Goal: Navigation & Orientation: Understand site structure

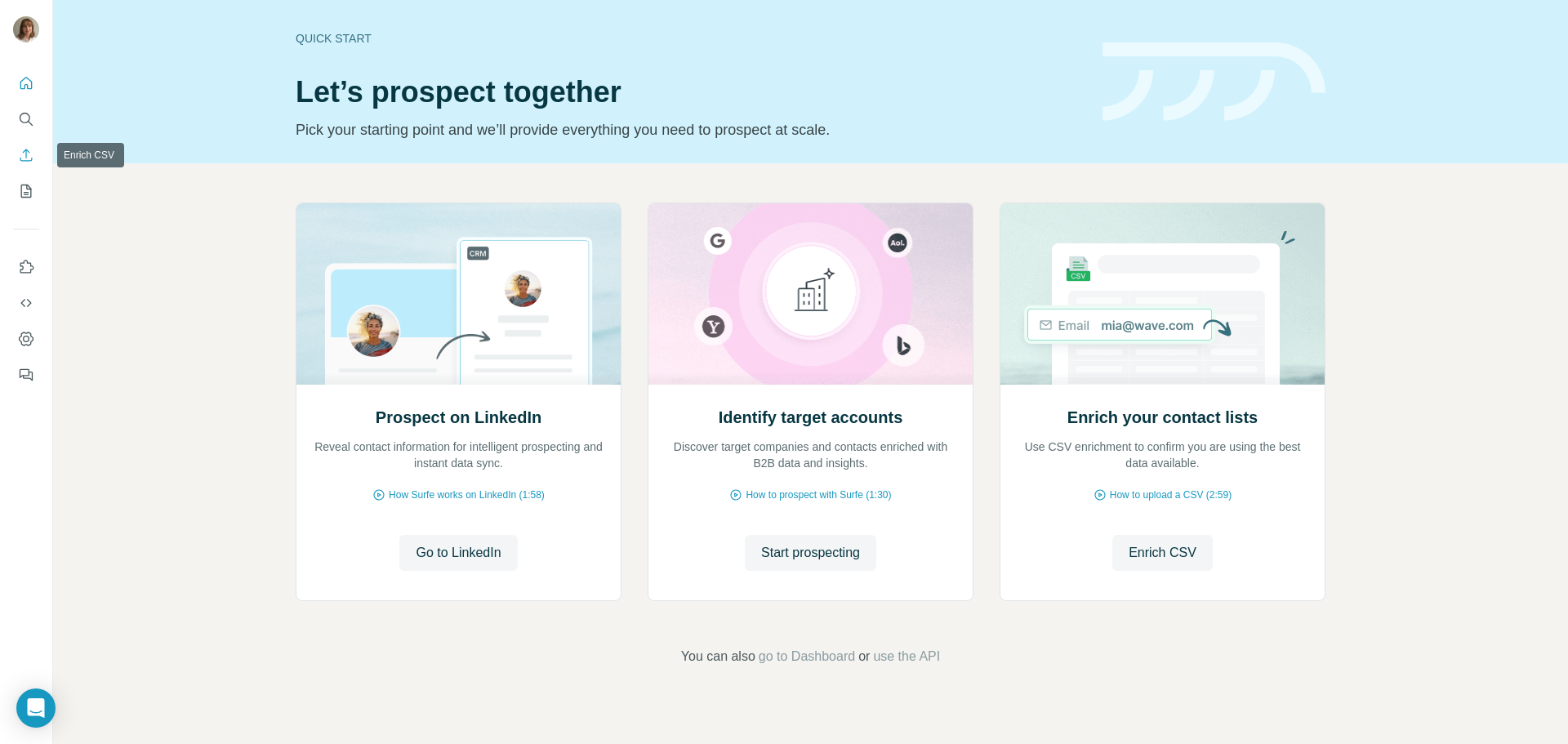
click at [30, 152] on icon "Enrich CSV" at bounding box center [27, 156] width 16 height 16
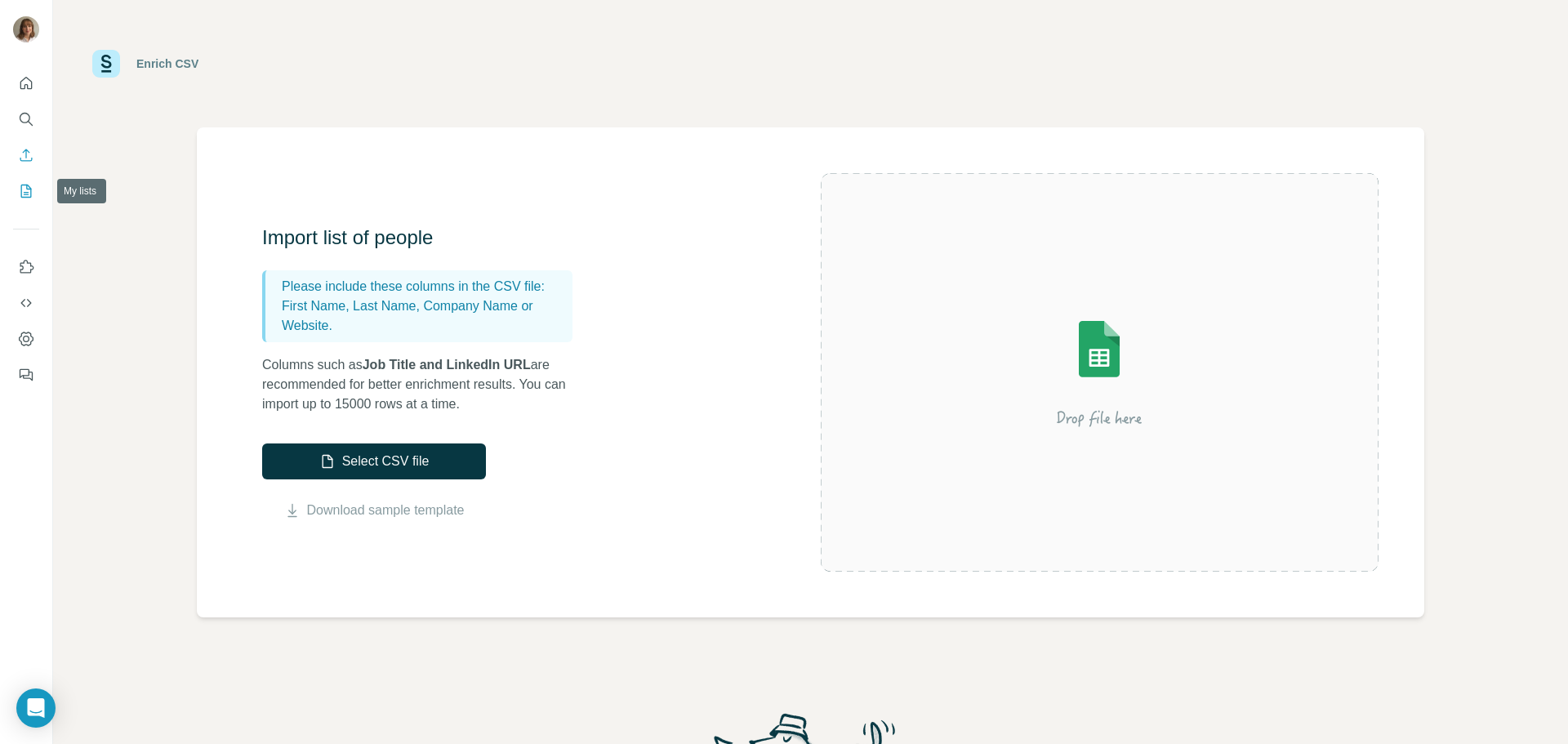
click at [24, 189] on icon "My lists" at bounding box center [27, 191] width 16 height 16
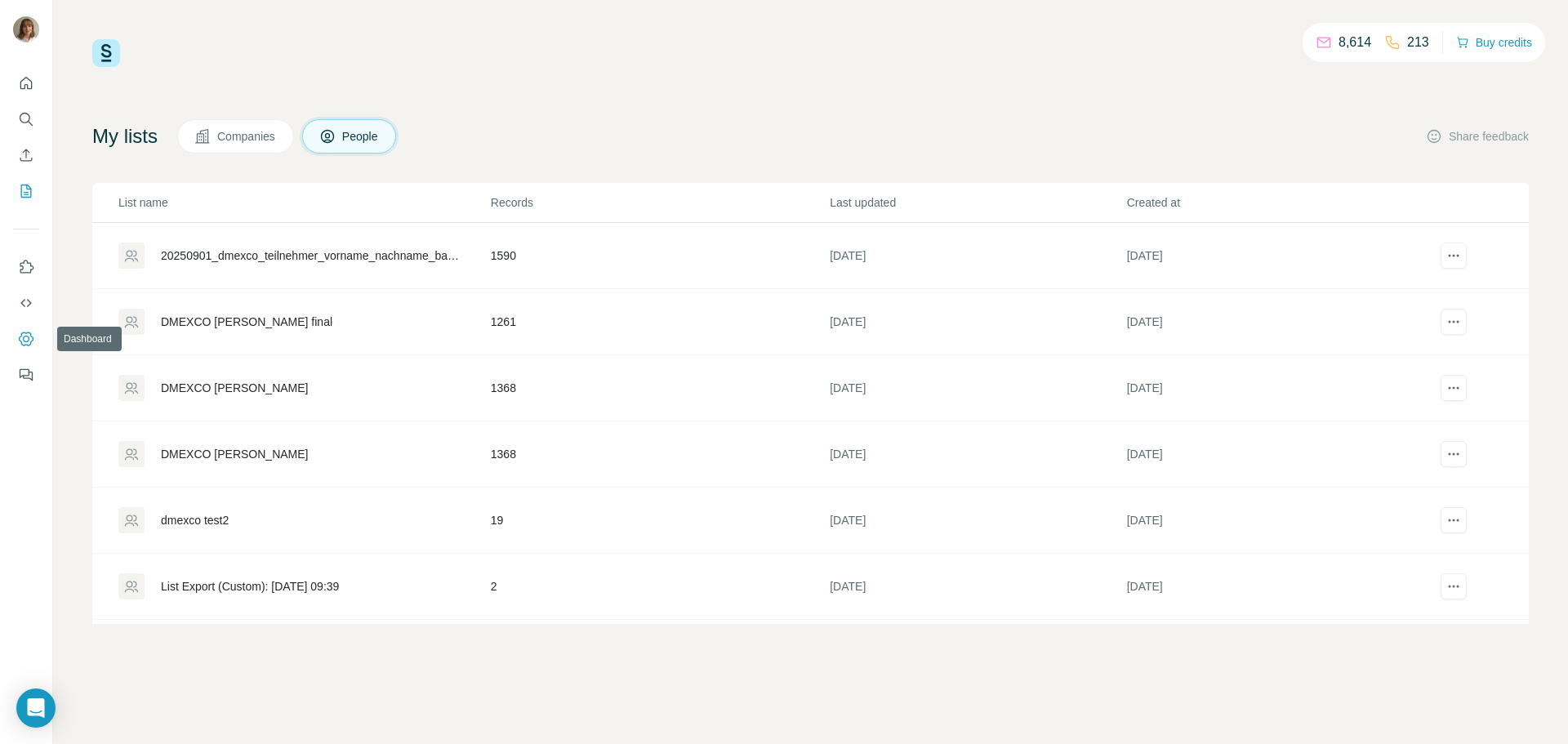
click at [28, 329] on button "Dashboard" at bounding box center [26, 339] width 27 height 29
click at [19, 86] on icon "Quick start" at bounding box center [27, 83] width 16 height 16
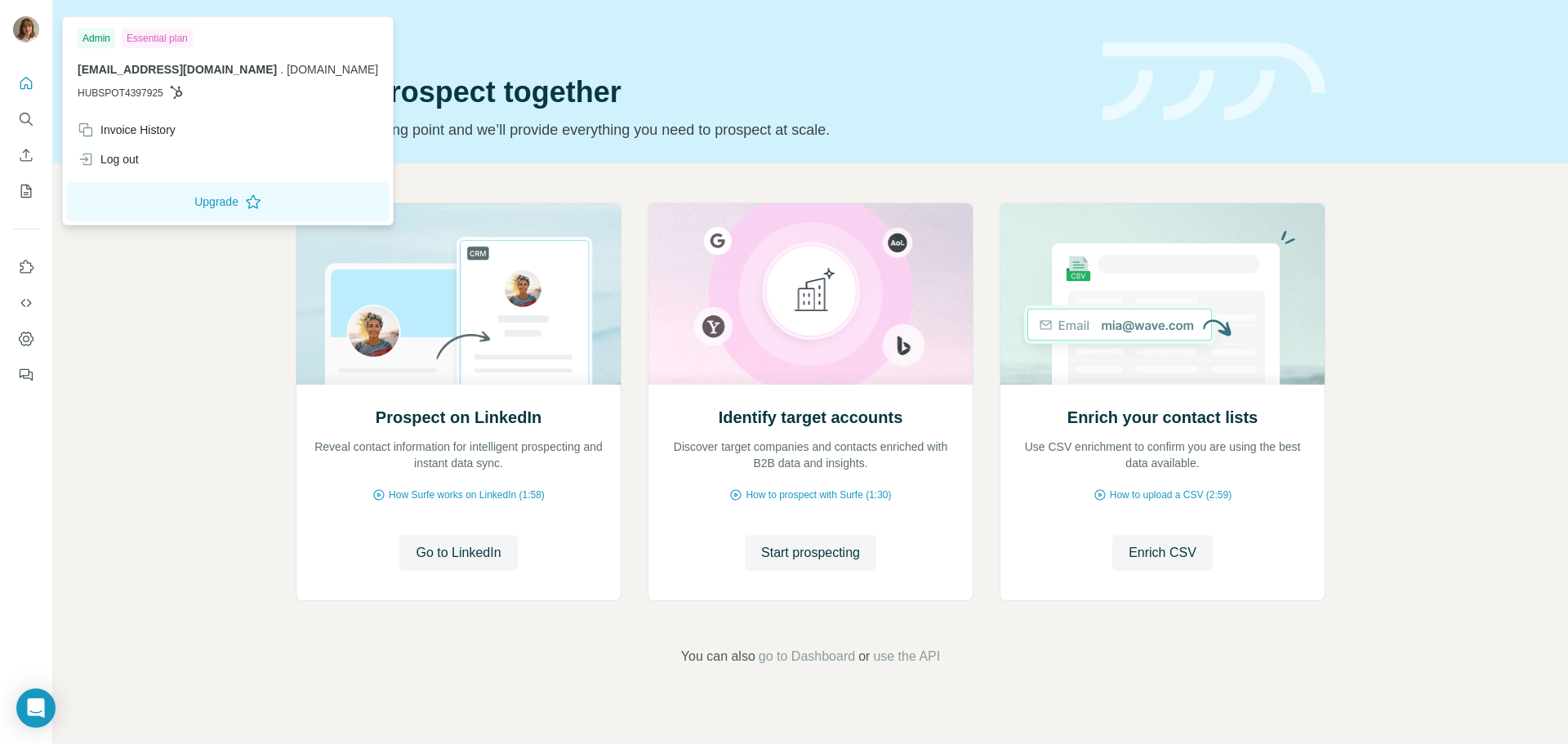
click at [27, 30] on img at bounding box center [26, 29] width 27 height 27
click at [27, 298] on icon "Use Surfe API" at bounding box center [27, 303] width 16 height 16
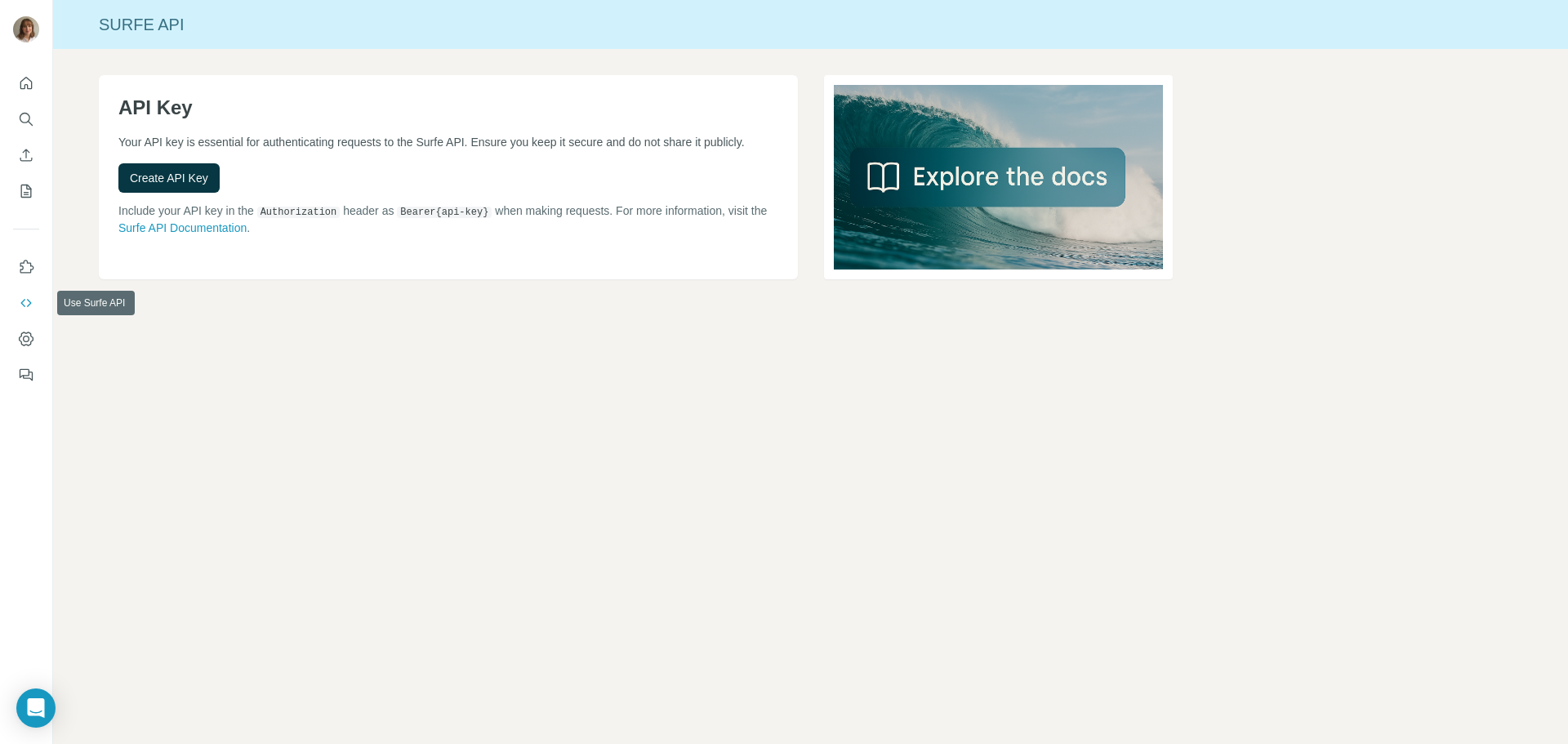
click at [33, 323] on nav at bounding box center [26, 321] width 27 height 137
click at [28, 334] on icon "Dashboard" at bounding box center [27, 340] width 16 height 16
click at [33, 131] on button "Search" at bounding box center [26, 119] width 27 height 29
